Goal: Task Accomplishment & Management: Manage account settings

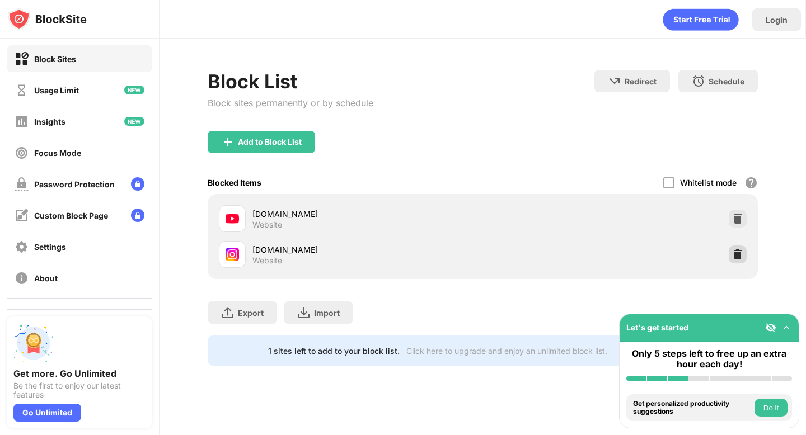
click at [735, 251] on img at bounding box center [737, 254] width 11 height 11
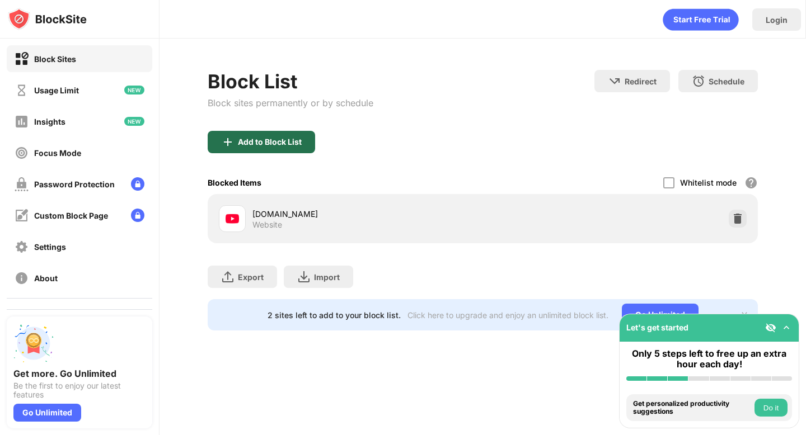
click at [303, 136] on div "Add to Block List" at bounding box center [261, 142] width 107 height 22
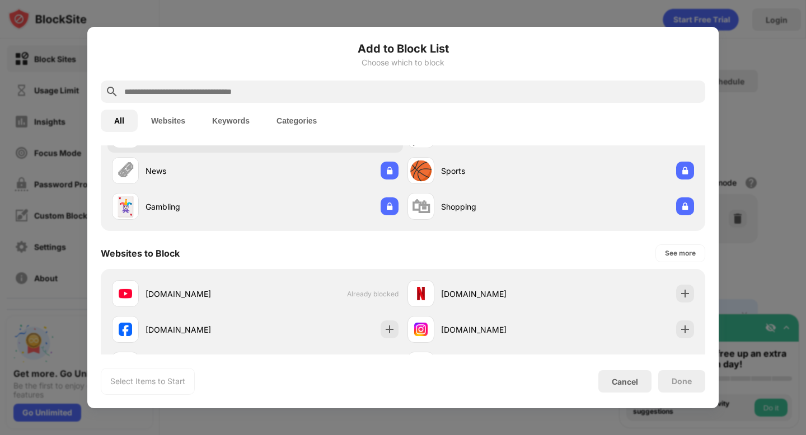
scroll to position [172, 0]
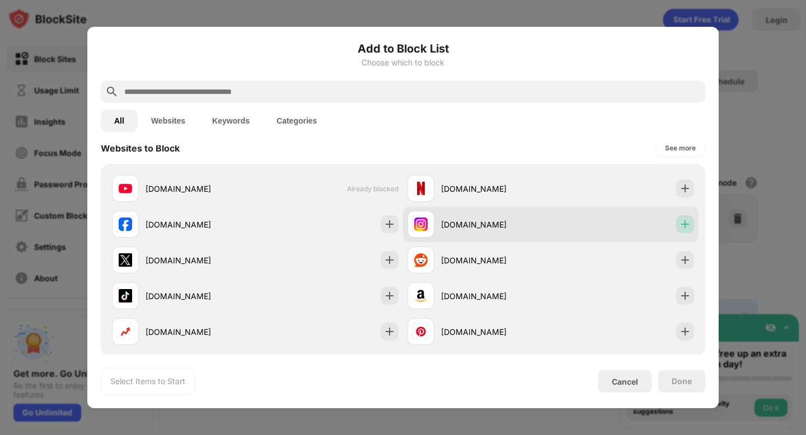
click at [682, 230] on div at bounding box center [685, 224] width 18 height 18
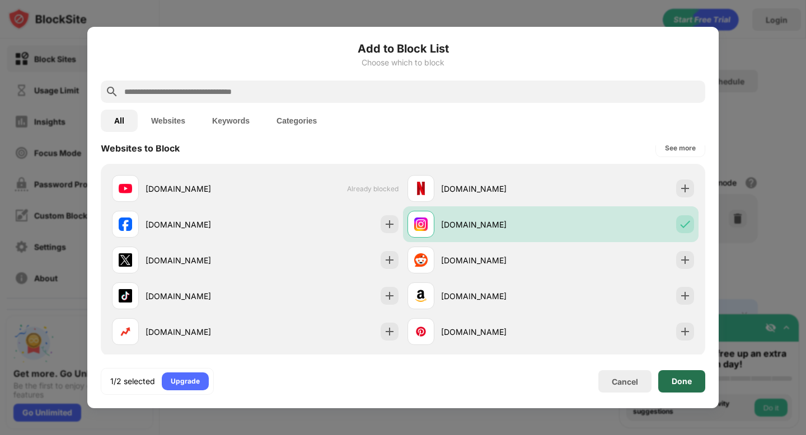
click at [676, 378] on div "Done" at bounding box center [682, 381] width 20 height 9
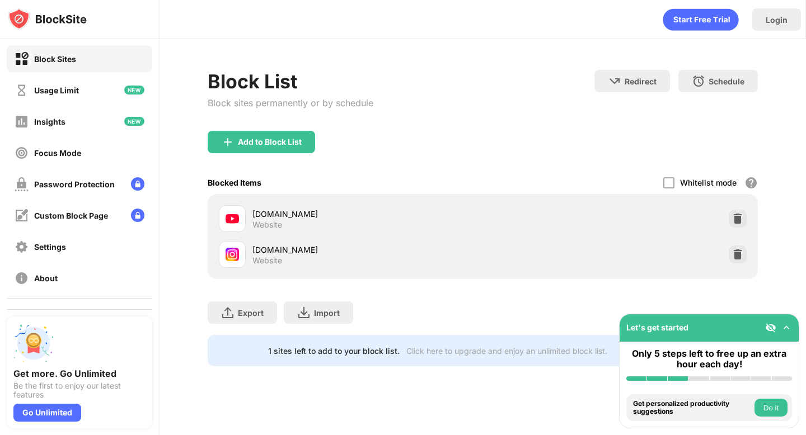
click at [284, 153] on div "Add to Block List" at bounding box center [483, 151] width 550 height 40
click at [284, 150] on div "Add to Block List" at bounding box center [261, 142] width 107 height 22
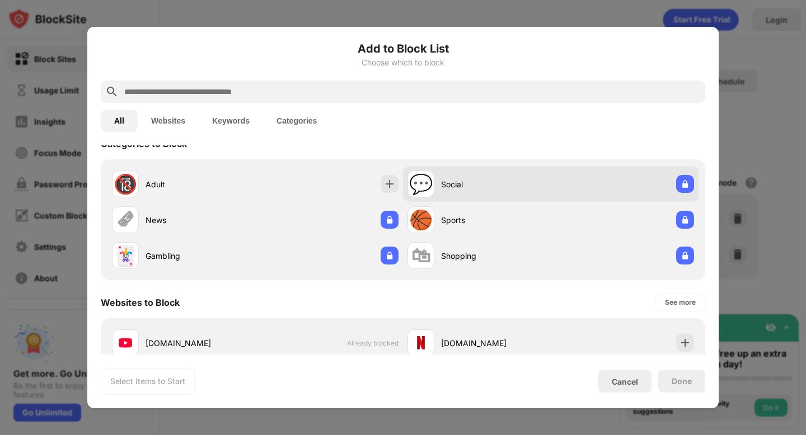
scroll to position [26, 0]
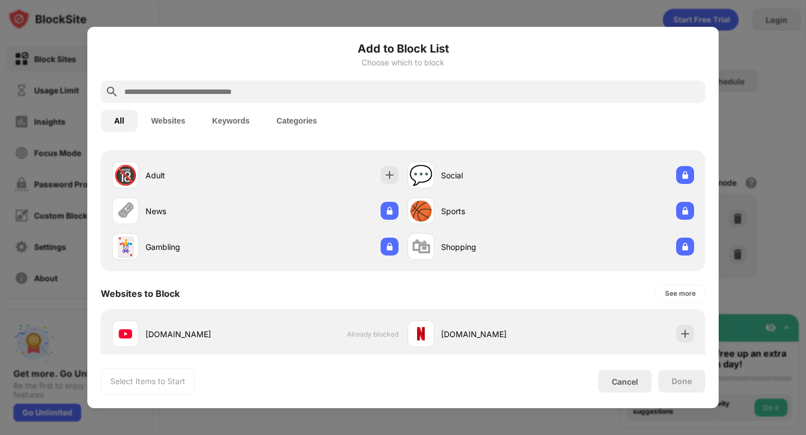
click at [459, 101] on div at bounding box center [403, 92] width 604 height 22
click at [161, 123] on button "Websites" at bounding box center [168, 121] width 61 height 22
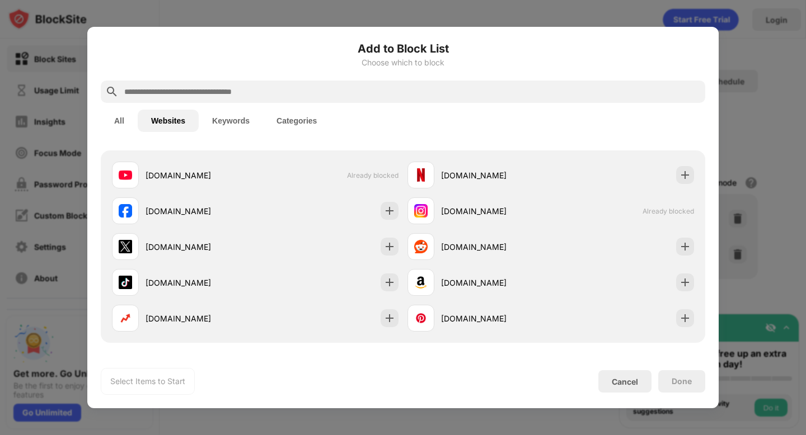
scroll to position [0, 0]
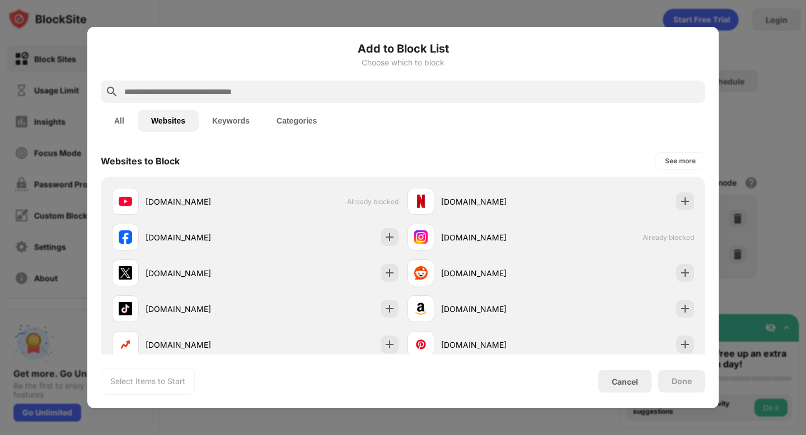
click at [253, 97] on input "text" at bounding box center [412, 91] width 578 height 13
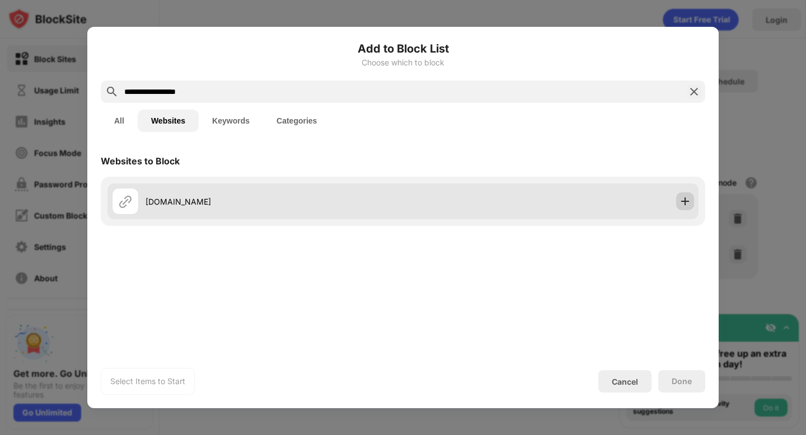
type input "**********"
click at [692, 204] on div at bounding box center [685, 202] width 18 height 18
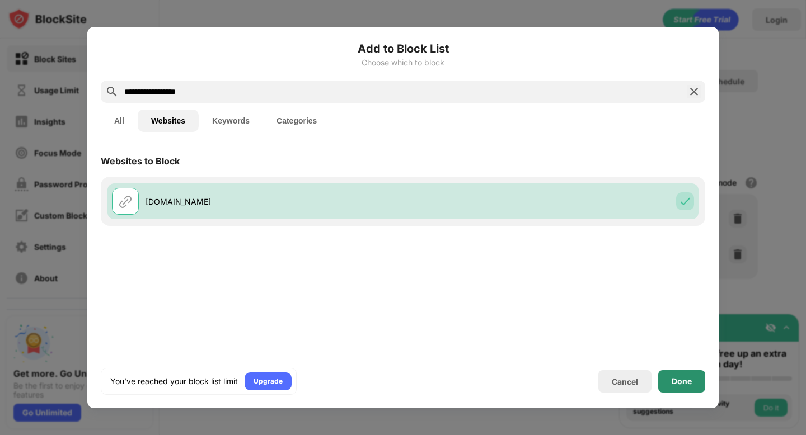
click at [689, 387] on div "Done" at bounding box center [681, 382] width 47 height 22
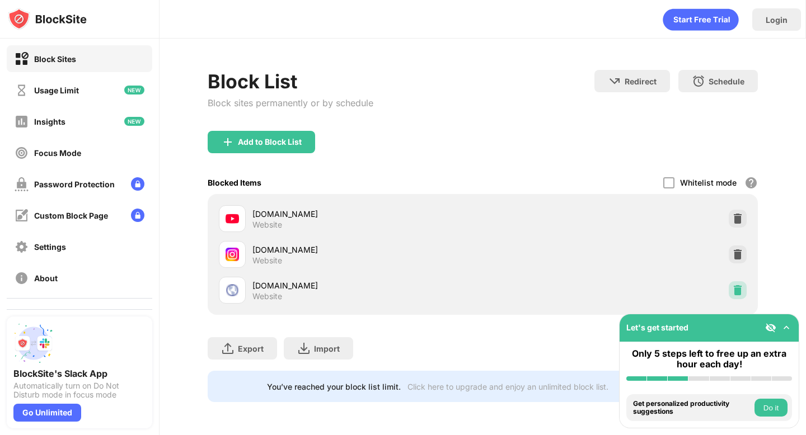
click at [733, 292] on img at bounding box center [737, 290] width 11 height 11
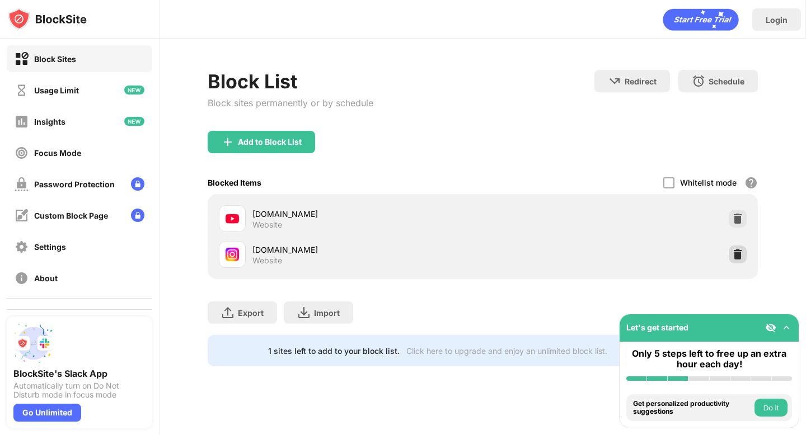
click at [737, 252] on img at bounding box center [737, 254] width 11 height 11
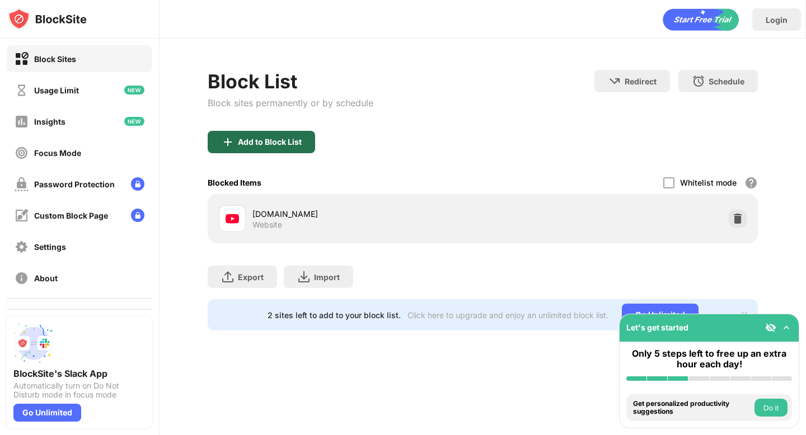
click at [295, 148] on div "Add to Block List" at bounding box center [261, 142] width 107 height 22
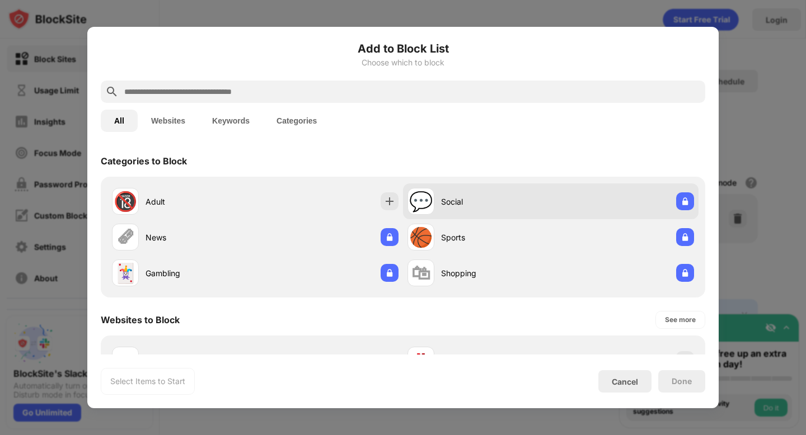
scroll to position [221, 0]
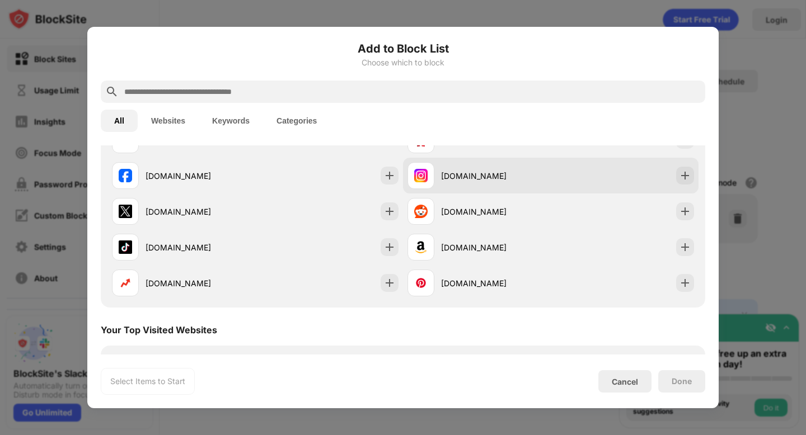
click at [690, 183] on div "[DOMAIN_NAME]" at bounding box center [551, 176] width 296 height 36
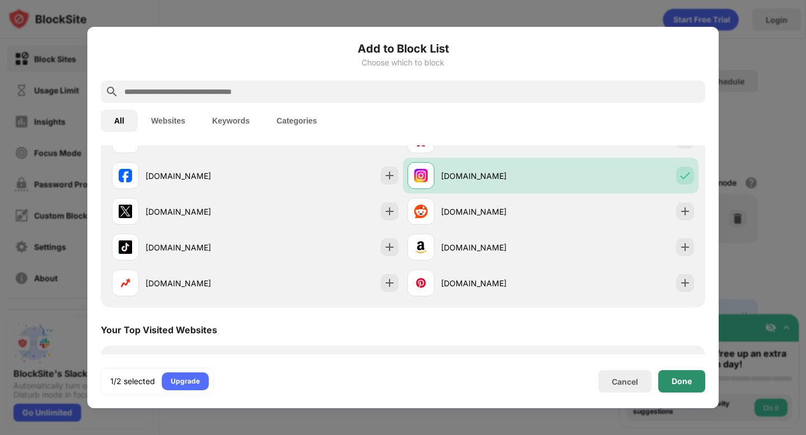
click at [672, 376] on div "Done" at bounding box center [681, 382] width 47 height 22
